Goal: Transaction & Acquisition: Download file/media

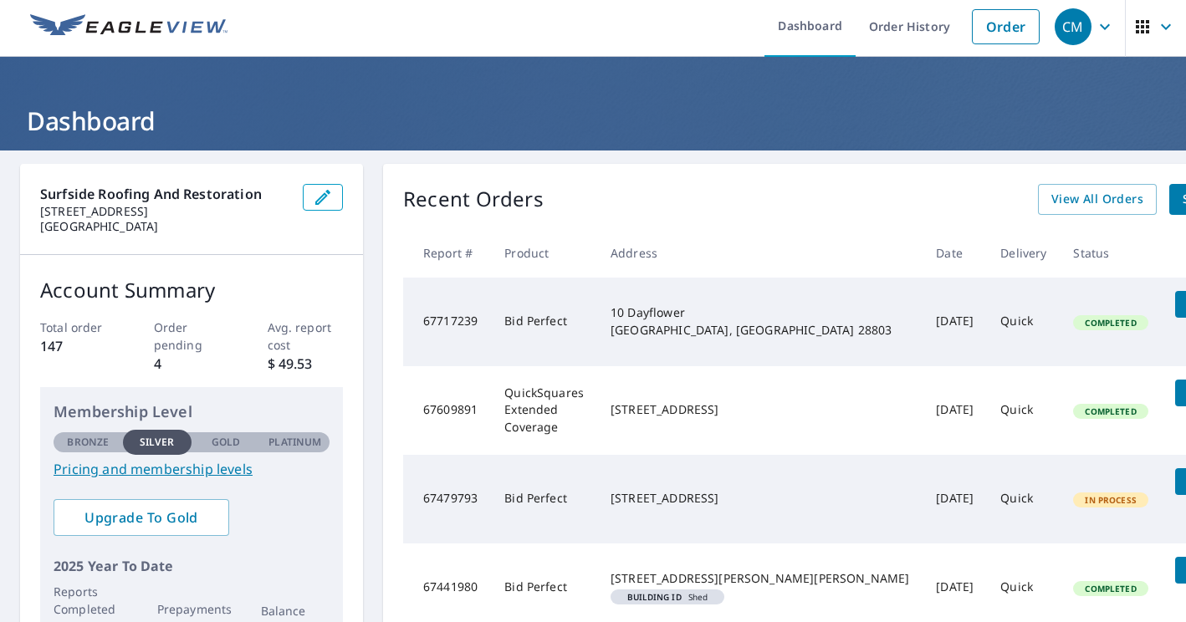
scroll to position [44, 0]
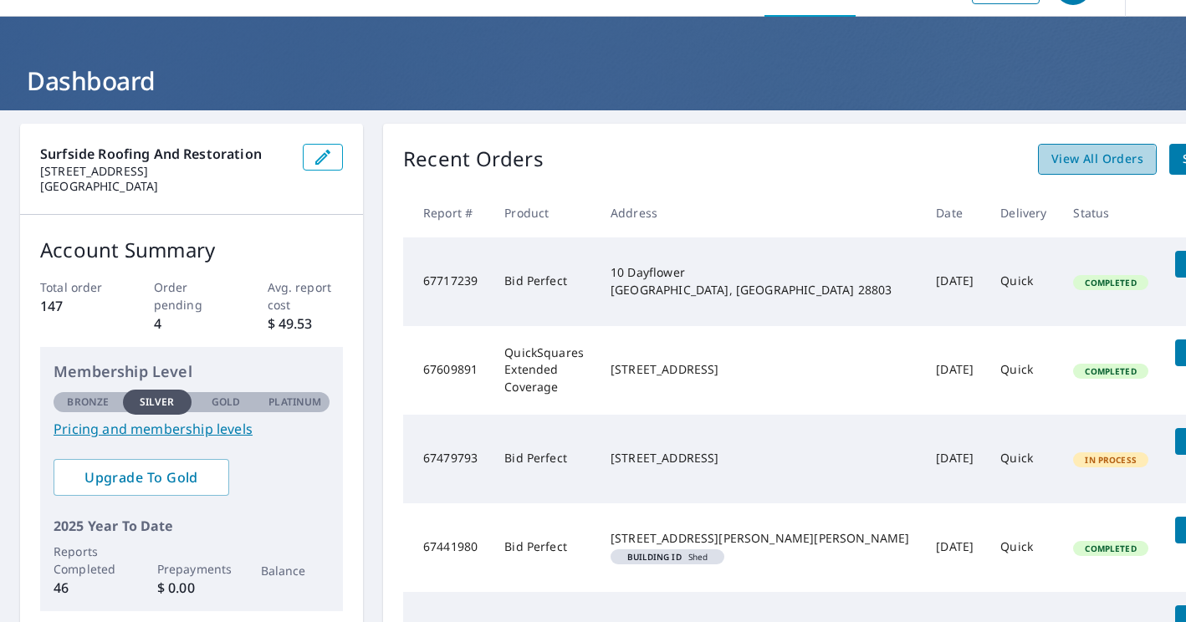
click at [1051, 161] on span "View All Orders" at bounding box center [1097, 159] width 92 height 21
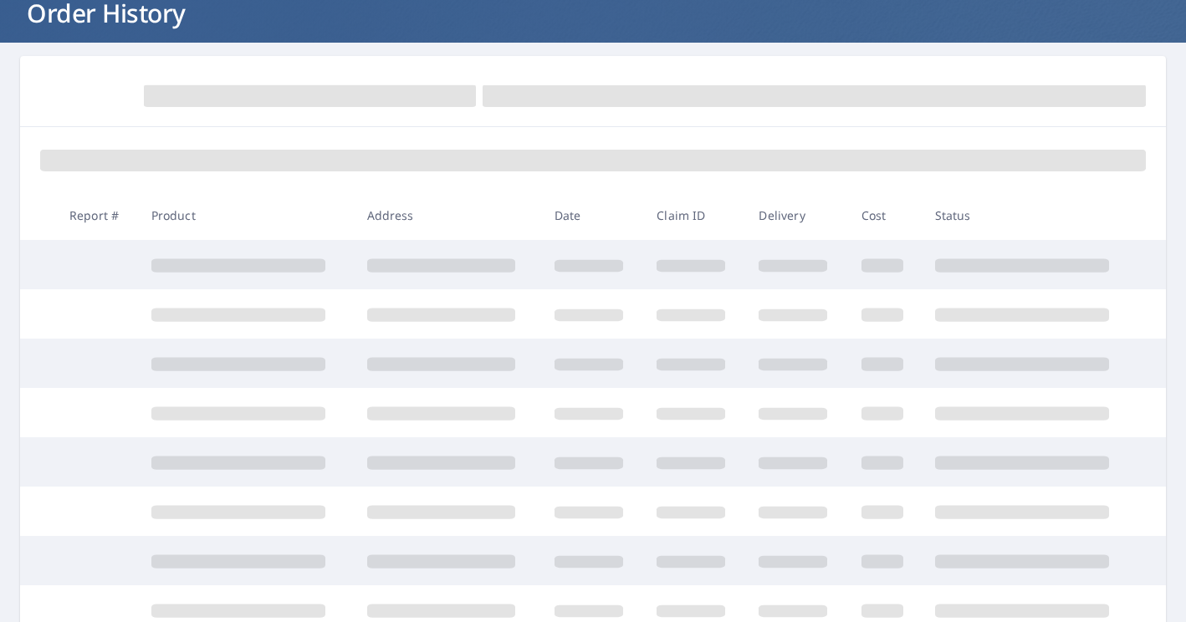
scroll to position [115, 0]
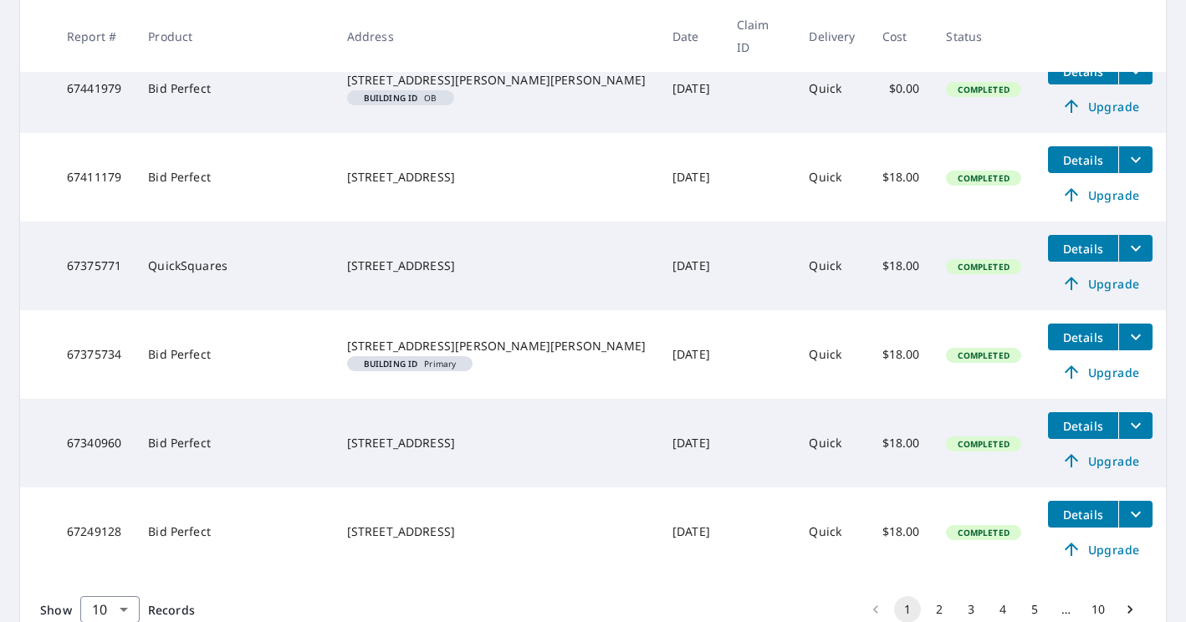
scroll to position [758, 0]
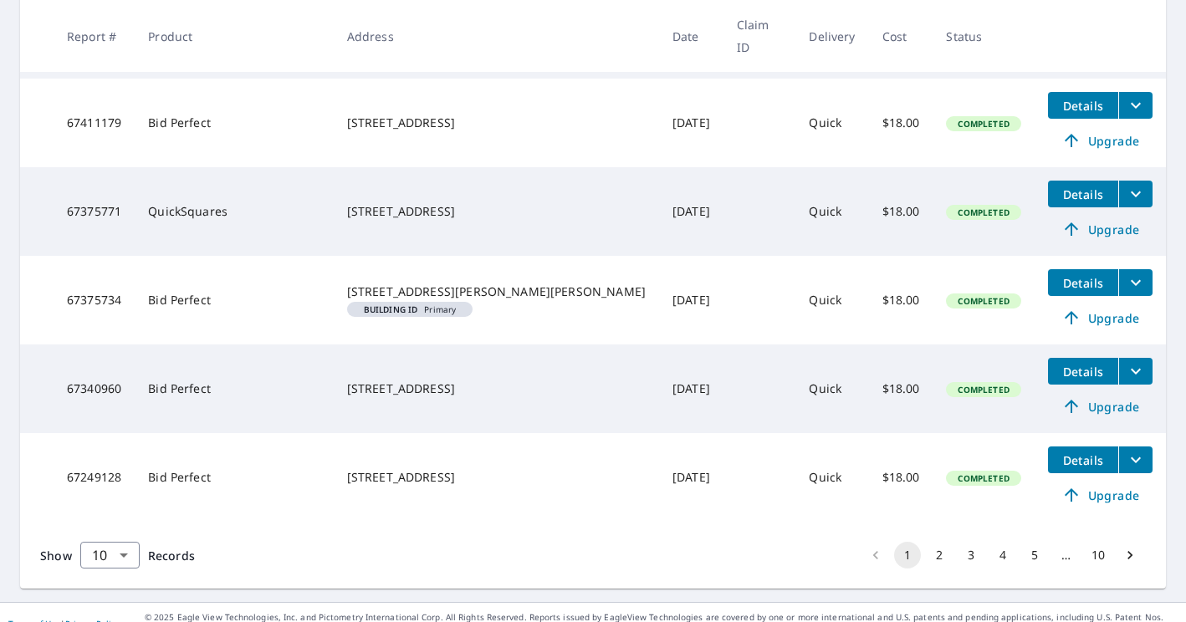
click at [659, 442] on td "[DATE]" at bounding box center [691, 477] width 64 height 89
click at [92, 460] on td "67249128" at bounding box center [94, 477] width 81 height 89
click at [1073, 448] on button "Details" at bounding box center [1083, 460] width 70 height 27
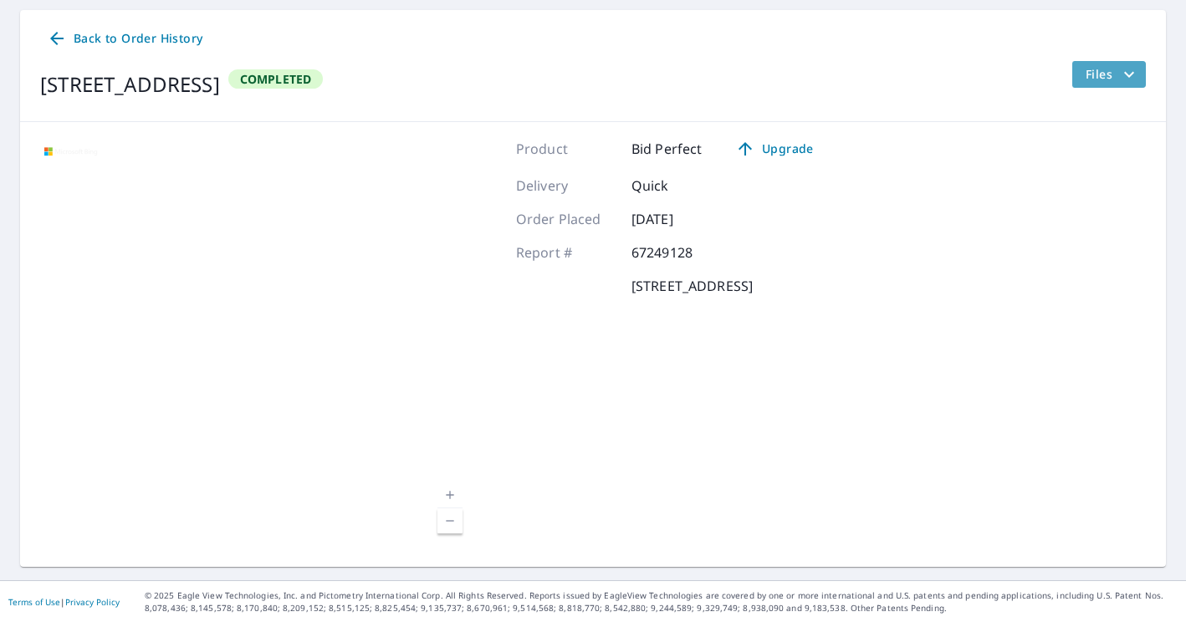
click at [1098, 83] on span "Files" at bounding box center [1113, 74] width 54 height 20
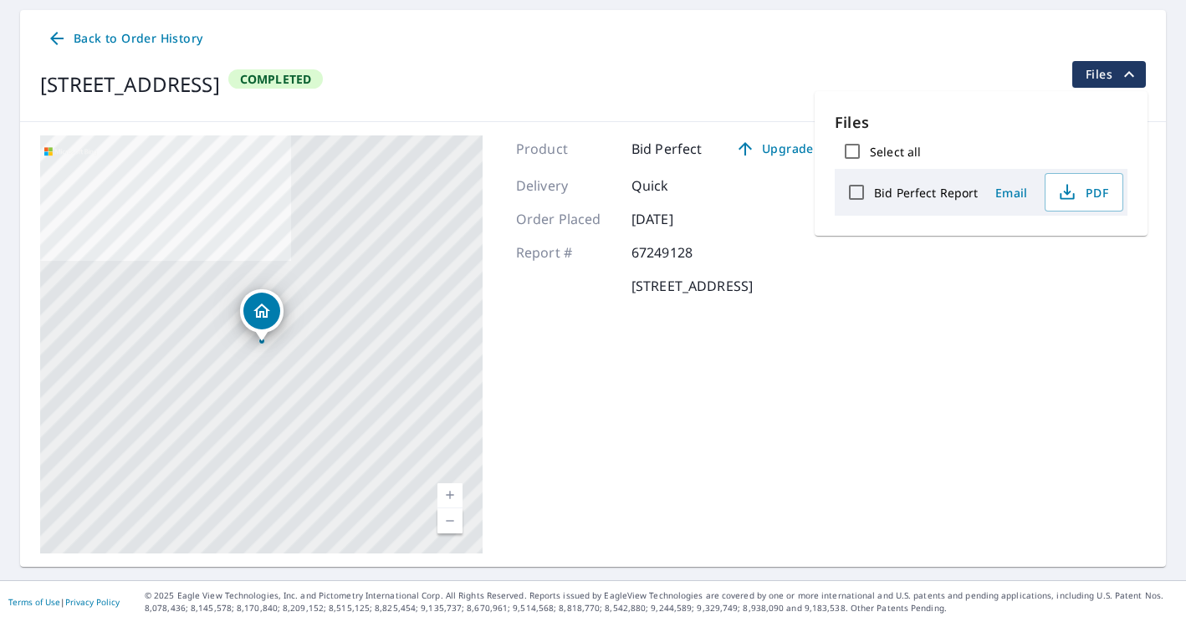
click at [952, 85] on div "[STREET_ADDRESS] Completed Files" at bounding box center [593, 84] width 1106 height 47
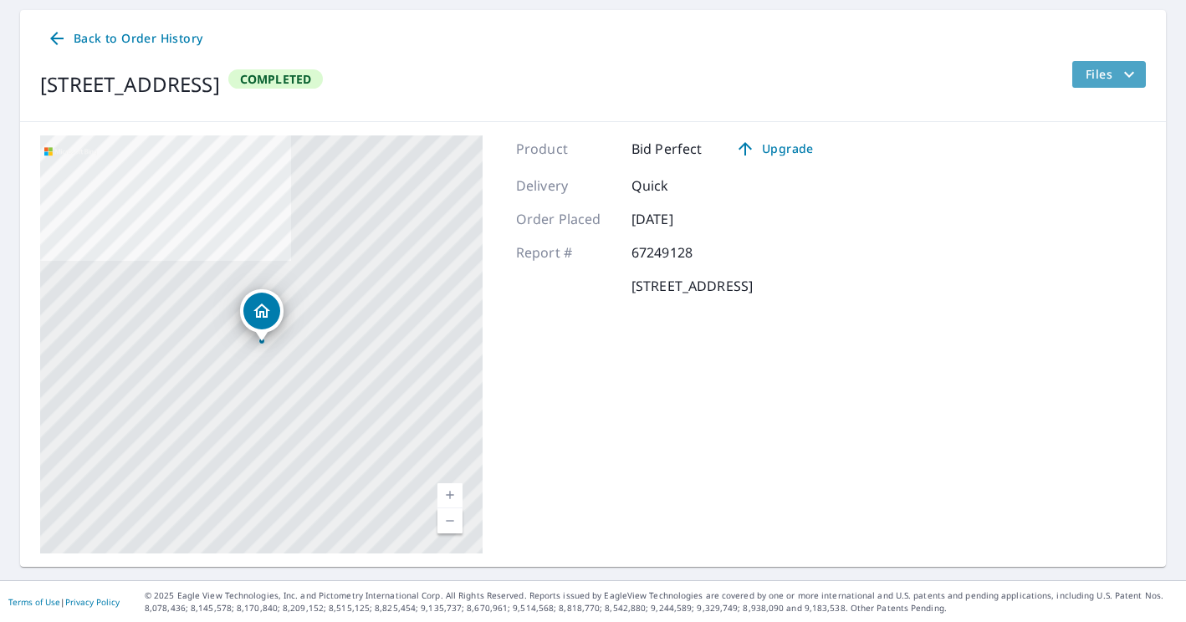
click at [1118, 68] on span "Files" at bounding box center [1113, 74] width 54 height 20
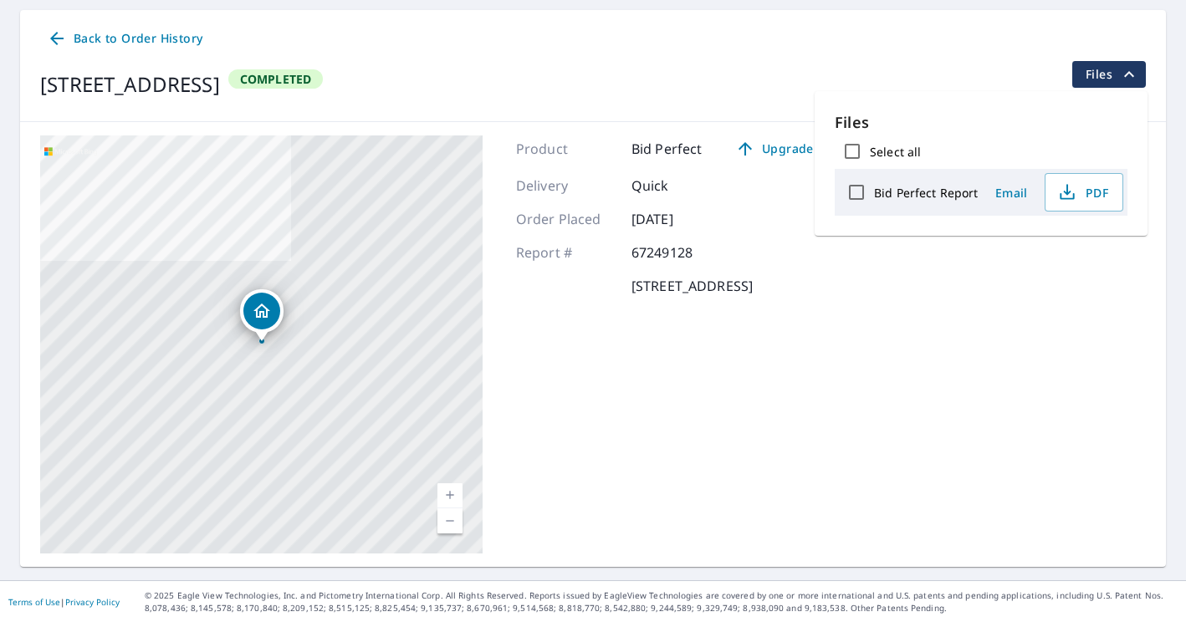
click at [753, 292] on p "[STREET_ADDRESS]" at bounding box center [692, 286] width 121 height 20
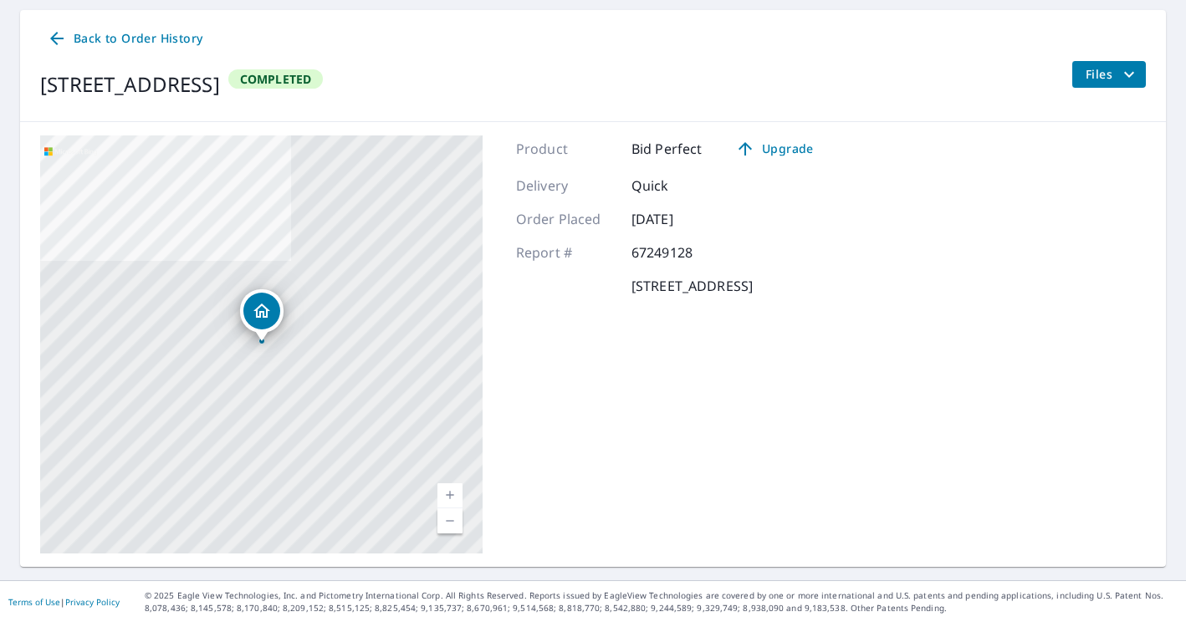
scroll to position [0, 0]
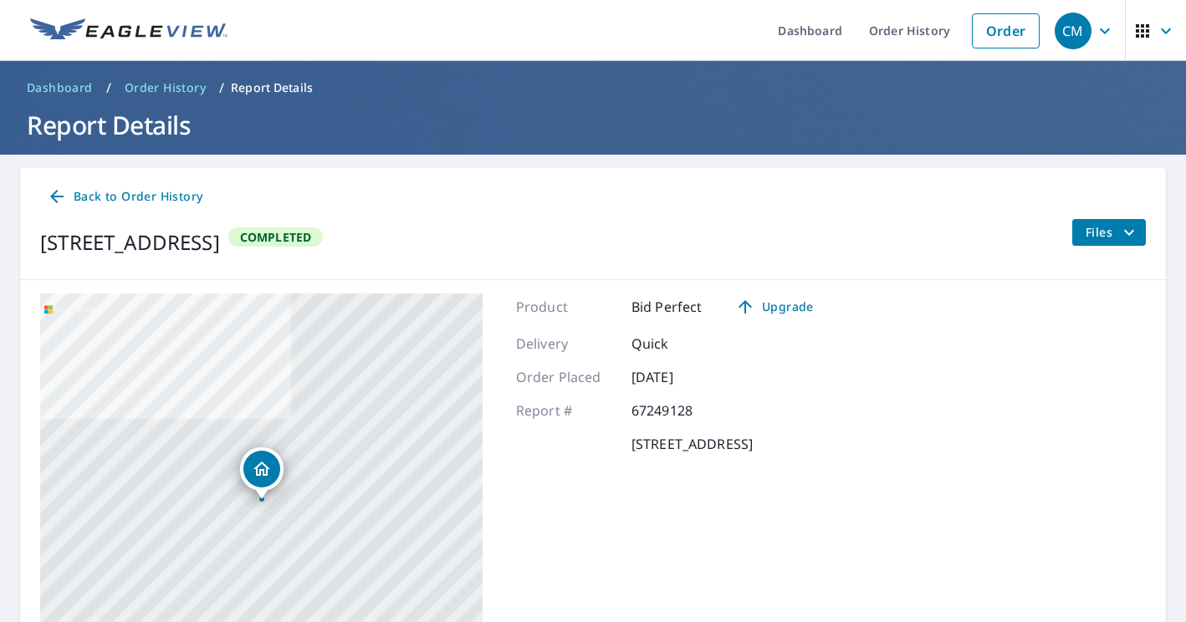
click at [1114, 238] on span "Files" at bounding box center [1113, 233] width 54 height 20
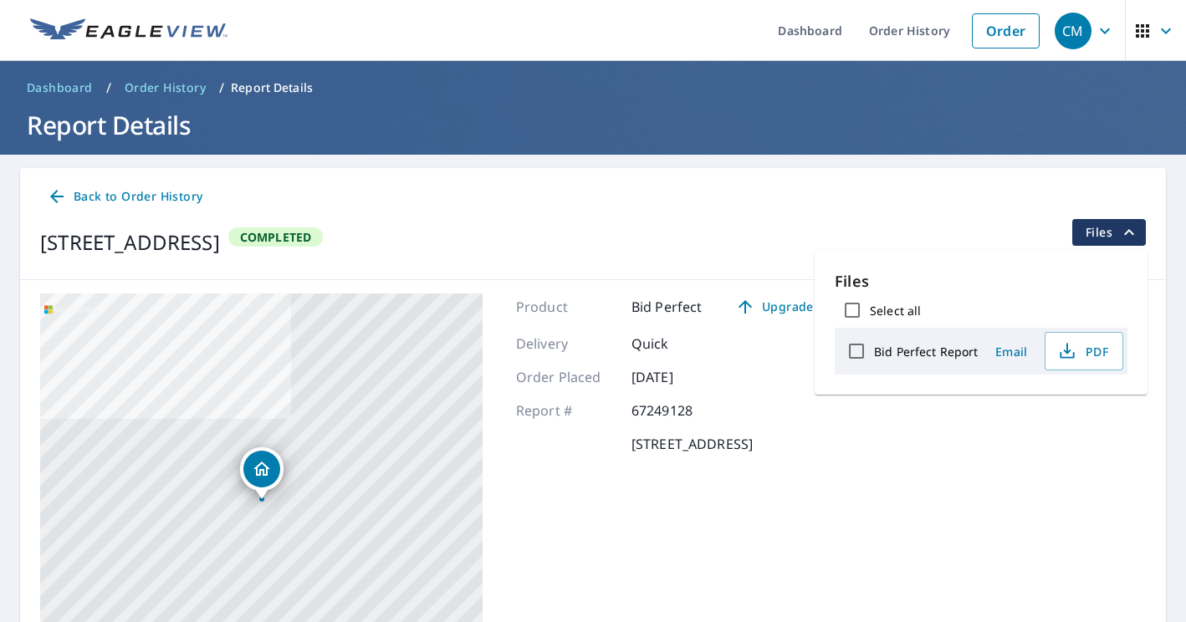
click at [903, 349] on label "Bid Perfect Report" at bounding box center [926, 352] width 104 height 16
click at [874, 349] on input "Bid Perfect Report" at bounding box center [856, 351] width 35 height 35
checkbox input "true"
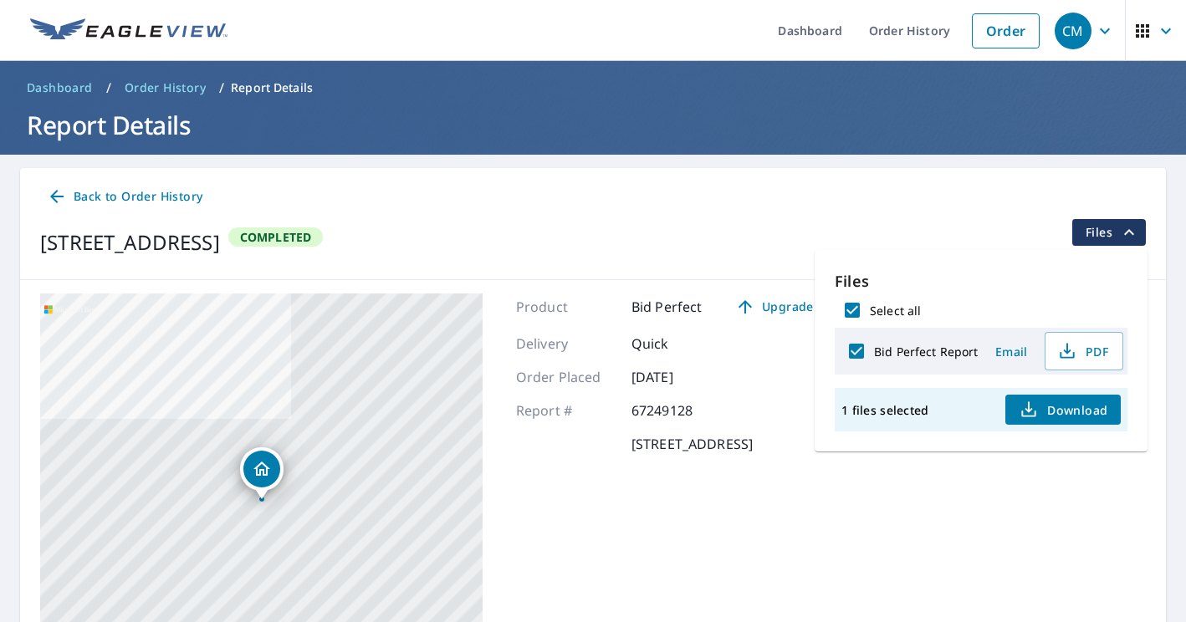
click at [903, 349] on label "Bid Perfect Report" at bounding box center [926, 352] width 104 height 16
click at [874, 349] on input "Bid Perfect Report" at bounding box center [856, 351] width 35 height 35
checkbox input "false"
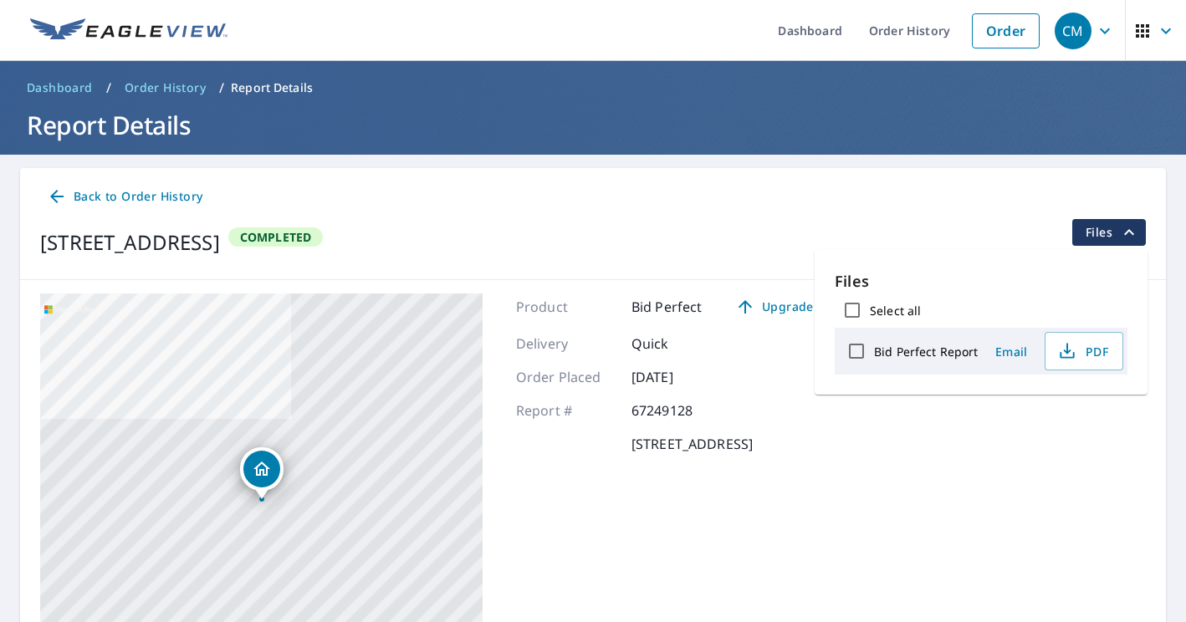
click at [135, 192] on span "Back to Order History" at bounding box center [125, 197] width 156 height 21
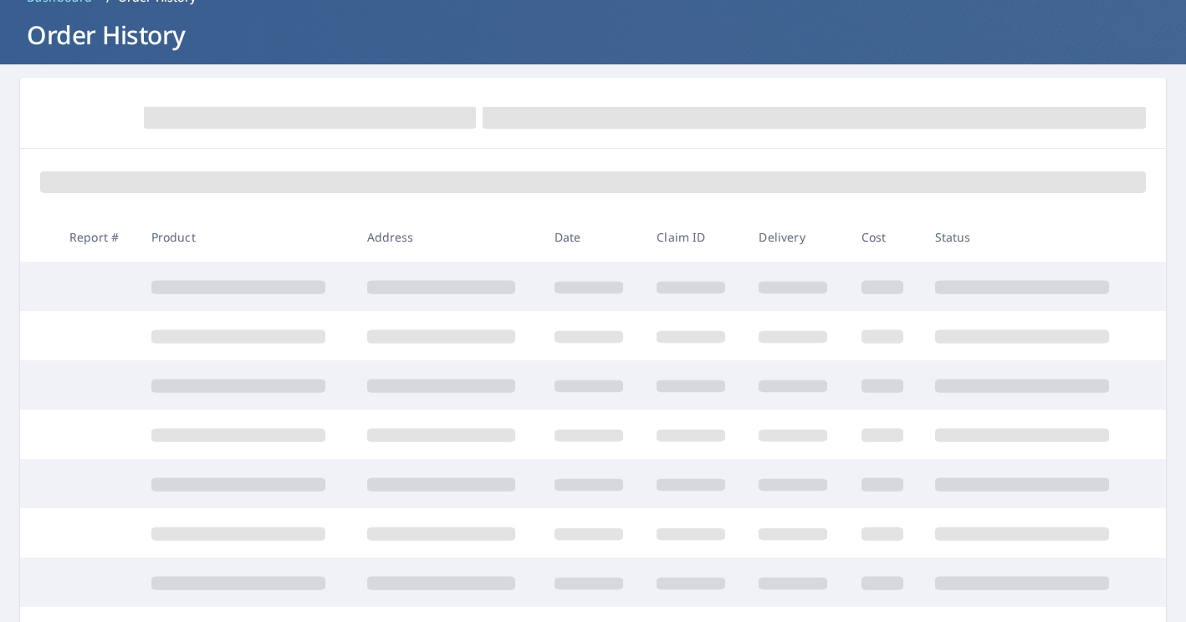
scroll to position [143, 0]
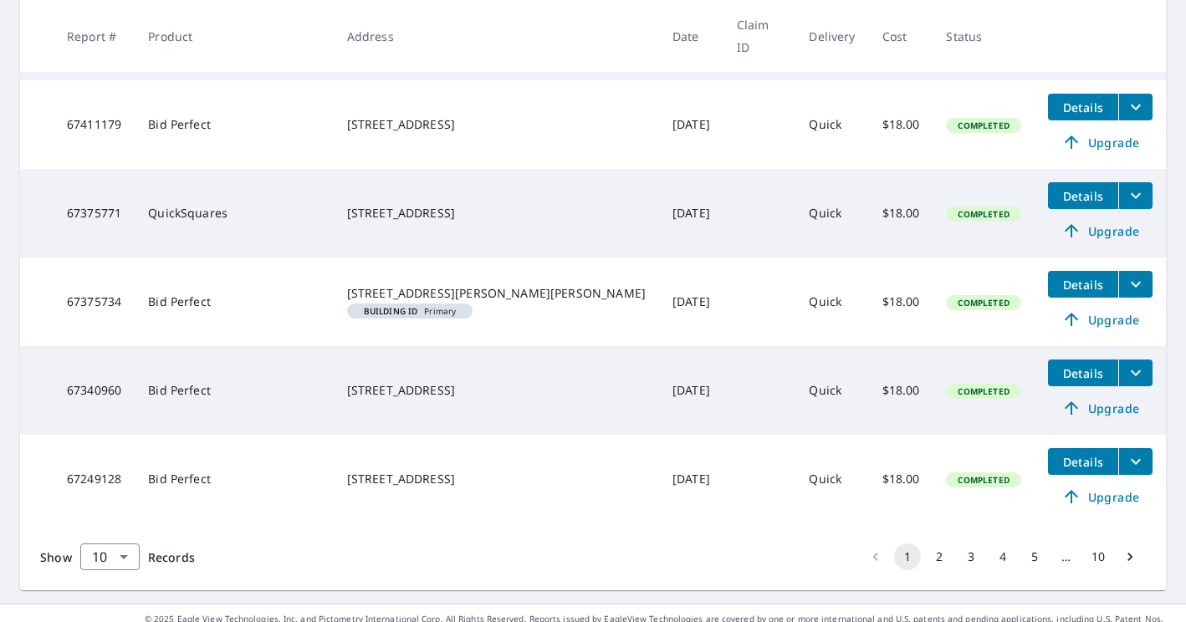
scroll to position [758, 0]
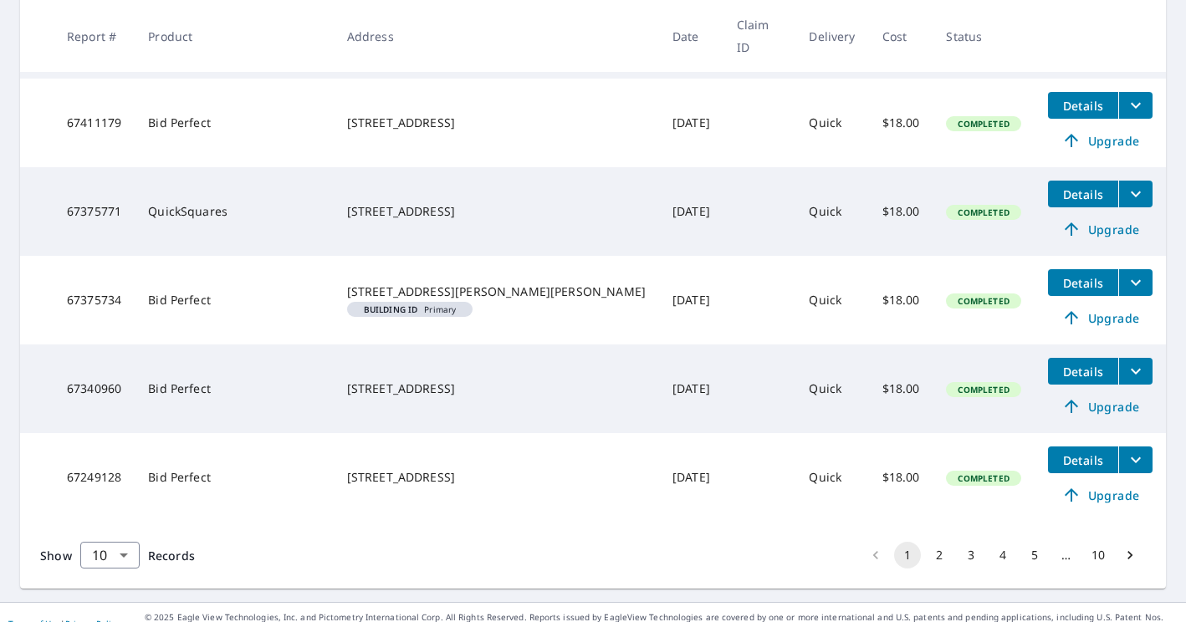
click at [724, 454] on td at bounding box center [760, 477] width 72 height 89
click at [1126, 450] on icon "filesDropdownBtn-67249128" at bounding box center [1136, 460] width 20 height 20
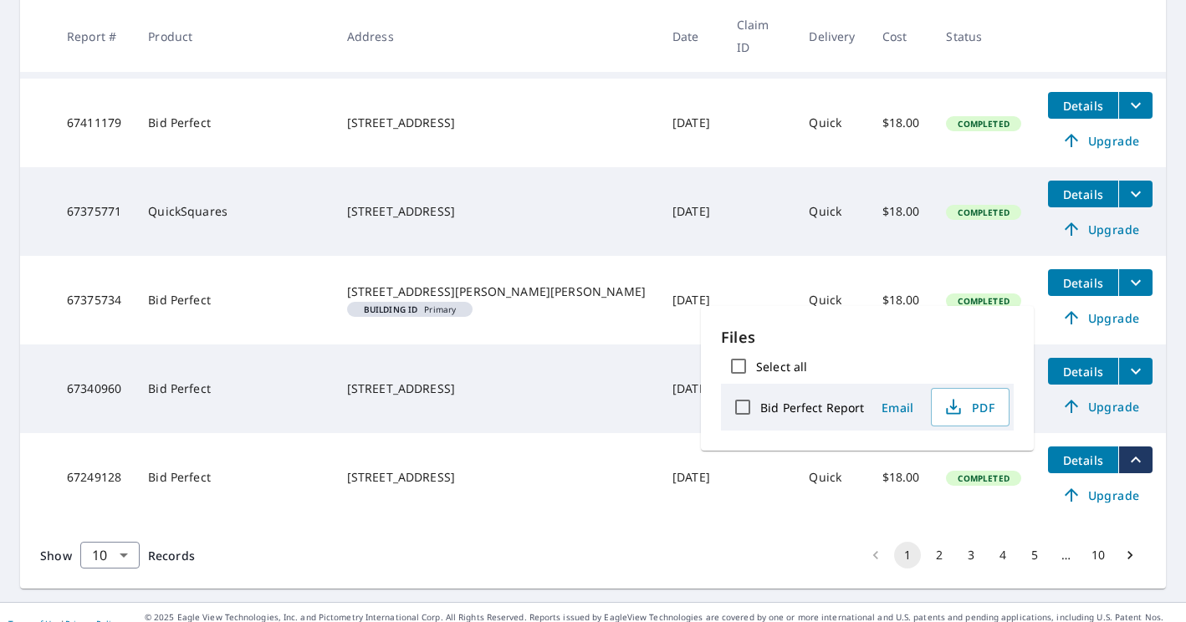
click at [871, 417] on button "Email" at bounding box center [898, 408] width 54 height 26
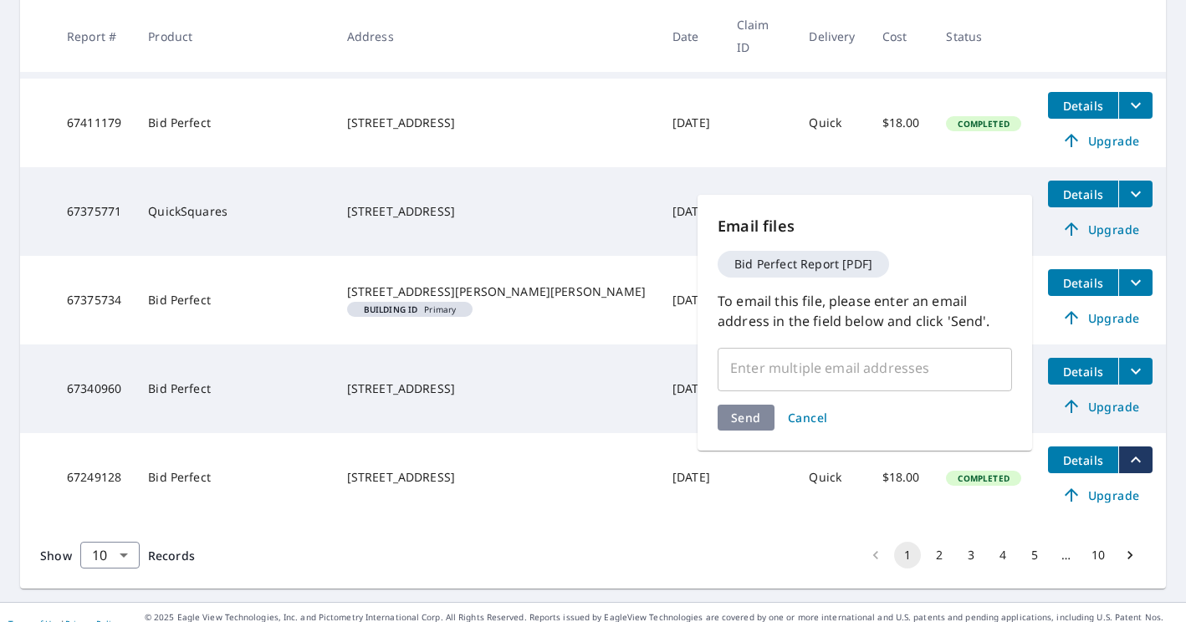
click at [799, 417] on span "Cancel" at bounding box center [808, 418] width 40 height 16
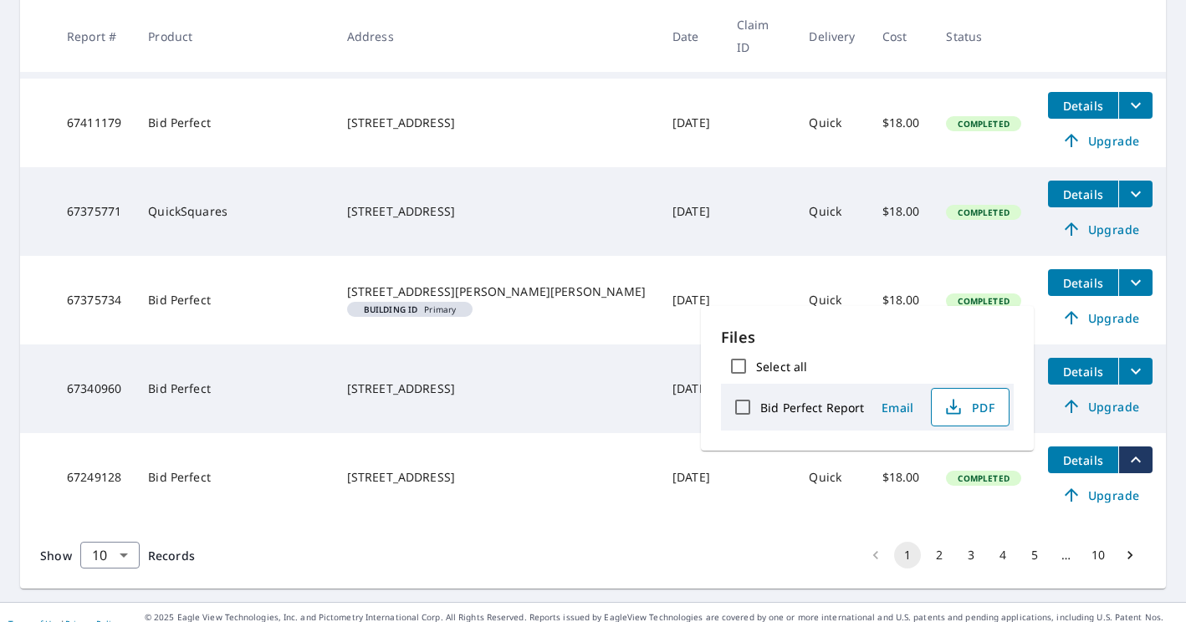
click at [966, 405] on span "PDF" at bounding box center [969, 407] width 54 height 20
